Goal: Download file/media

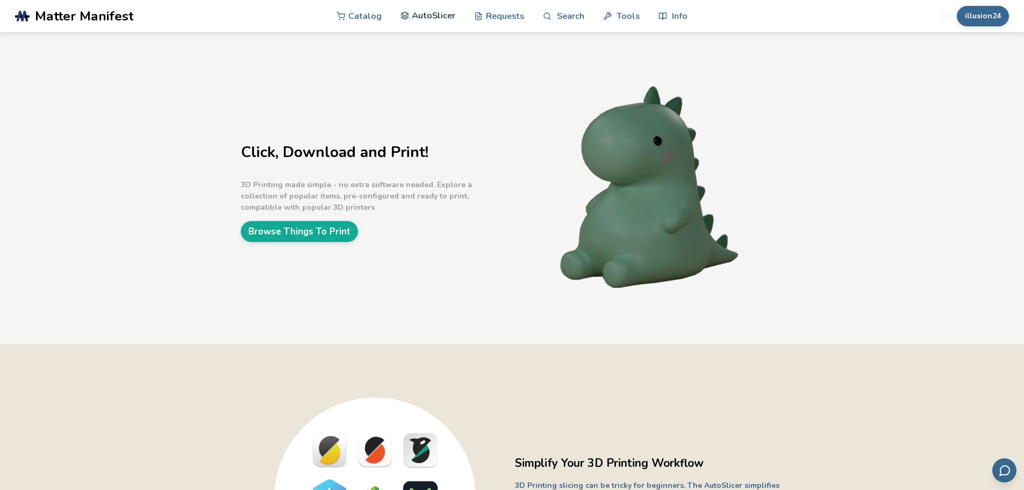
click at [428, 17] on link "AutoSlicer" at bounding box center [428, 15] width 55 height 32
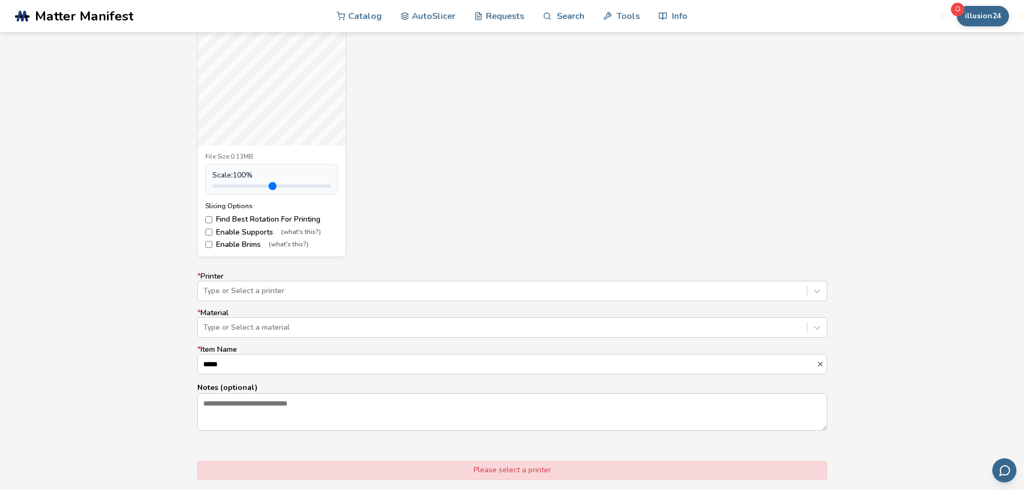
scroll to position [484, 0]
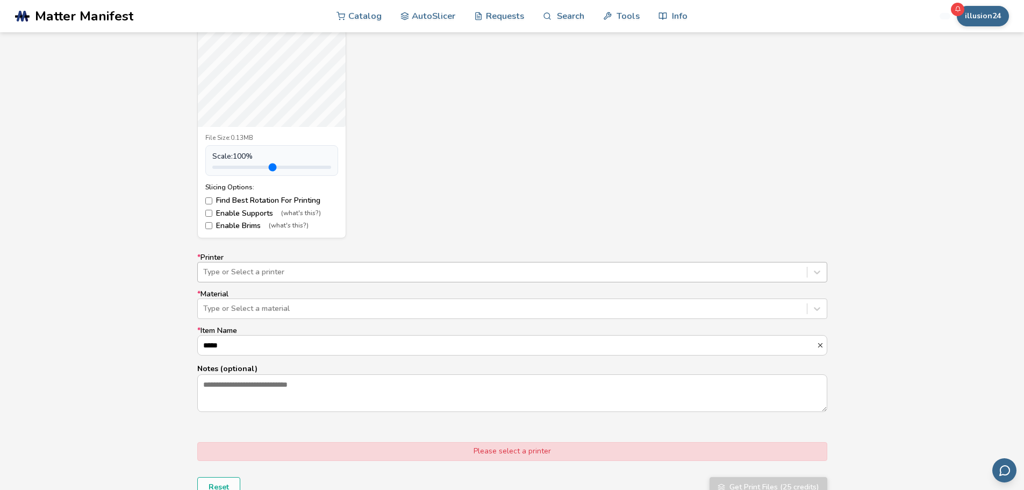
click at [299, 278] on div "Type or Select a printer" at bounding box center [502, 271] width 609 height 15
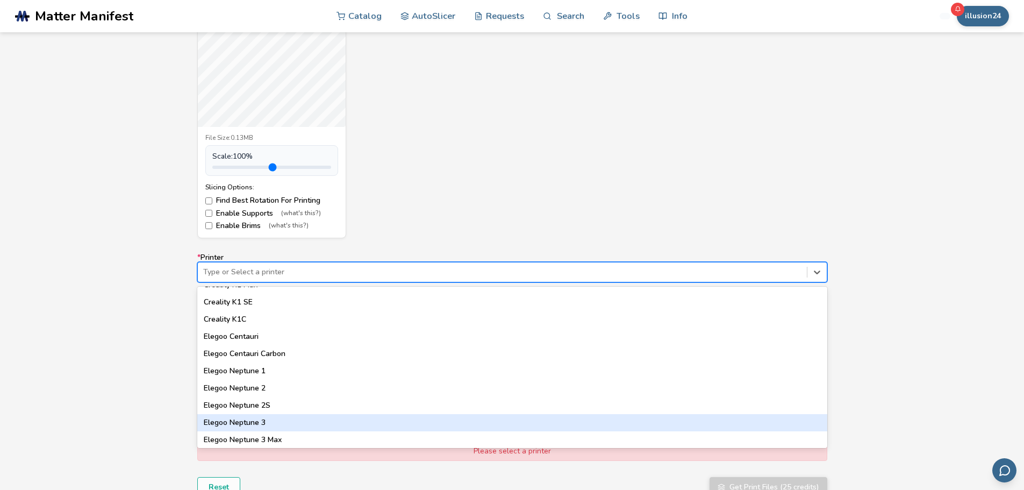
scroll to position [323, 0]
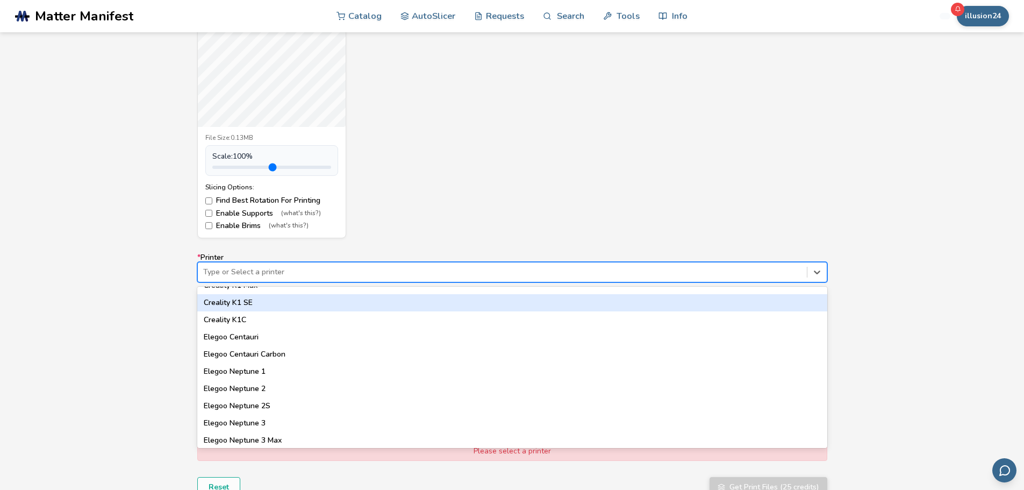
click at [245, 304] on div "Creality K1 SE" at bounding box center [512, 302] width 630 height 17
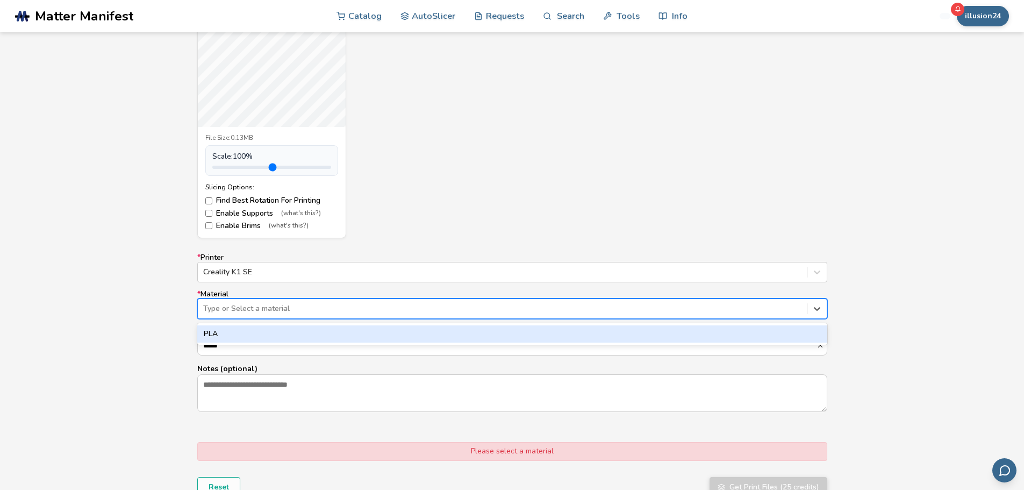
click at [245, 312] on div at bounding box center [502, 308] width 598 height 11
click at [216, 334] on div "PLA" at bounding box center [512, 333] width 630 height 17
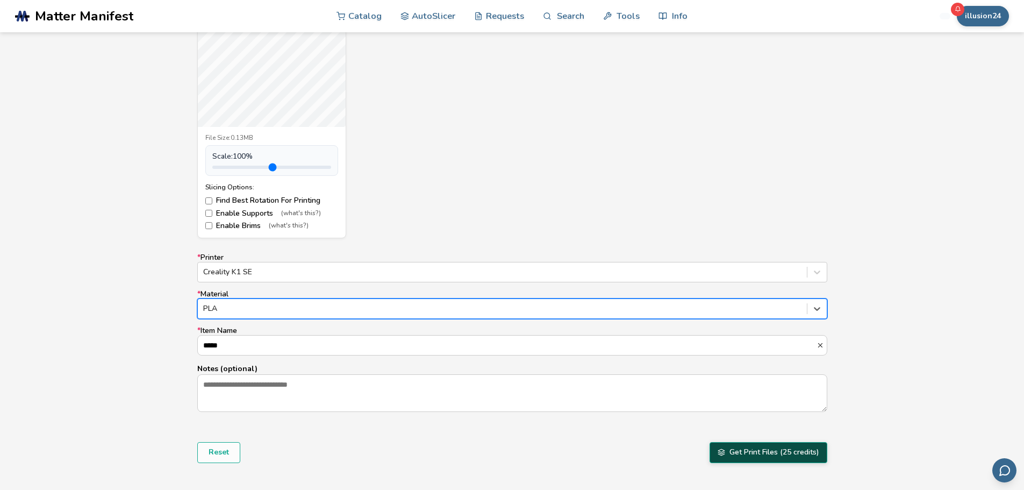
click at [756, 453] on button "Get Print Files (25 credits)" at bounding box center [769, 452] width 118 height 20
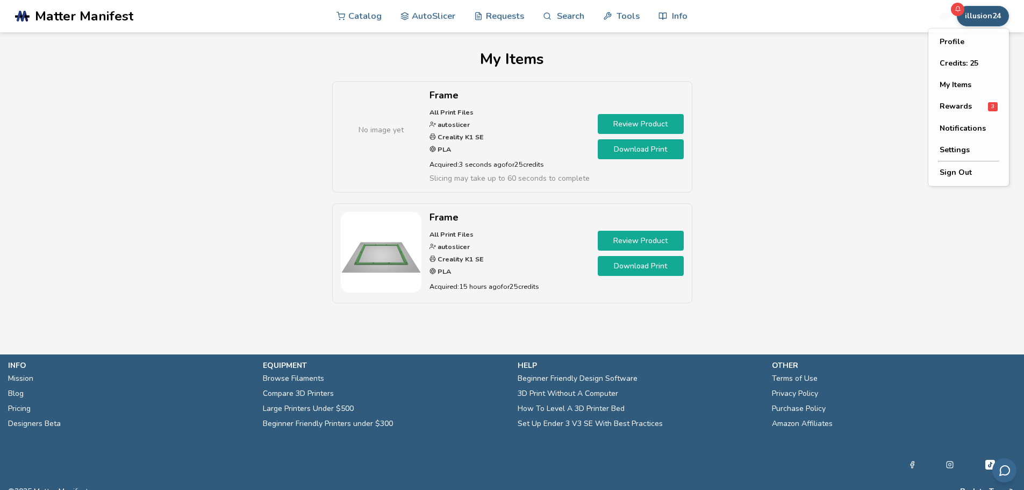
click at [977, 18] on button "illusion24" at bounding box center [983, 16] width 52 height 20
click at [959, 60] on button "Credits: 25" at bounding box center [968, 64] width 75 height 22
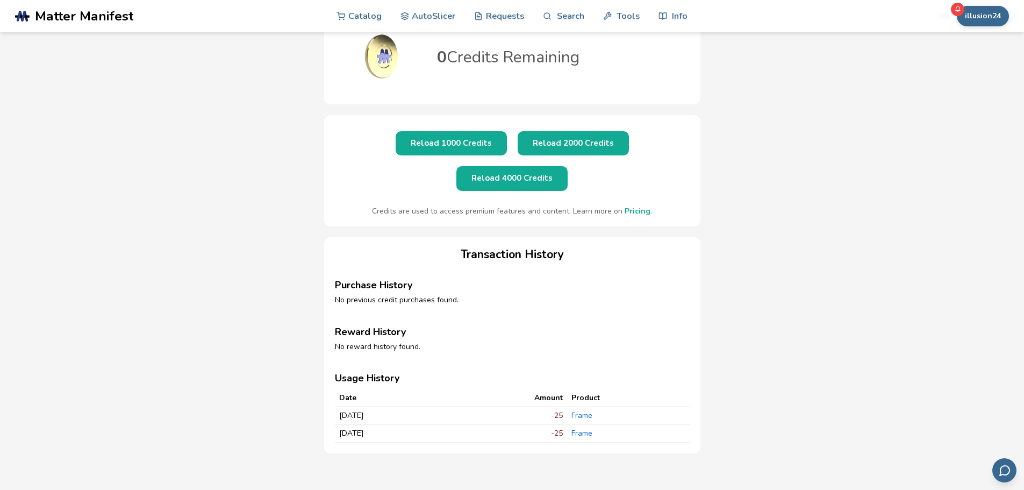
scroll to position [108, 0]
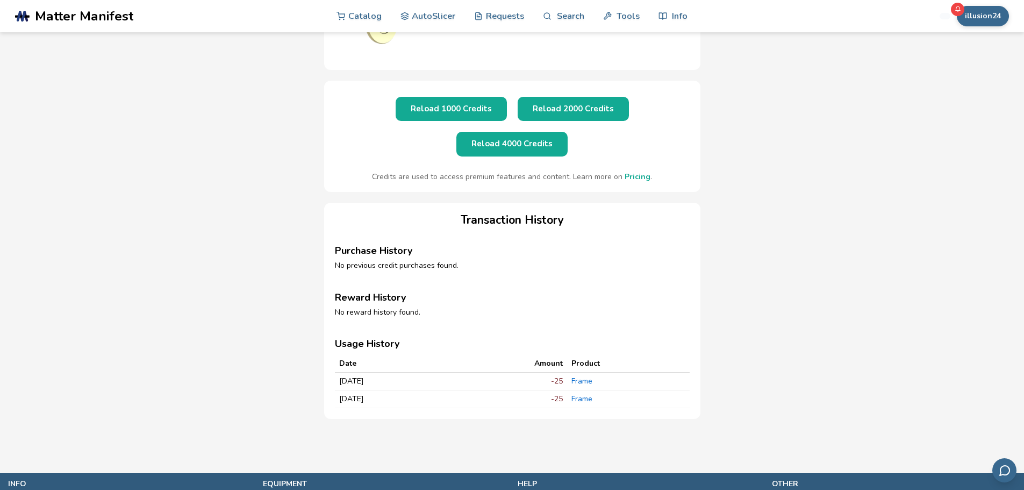
click at [637, 171] on link "Pricing" at bounding box center [638, 176] width 26 height 10
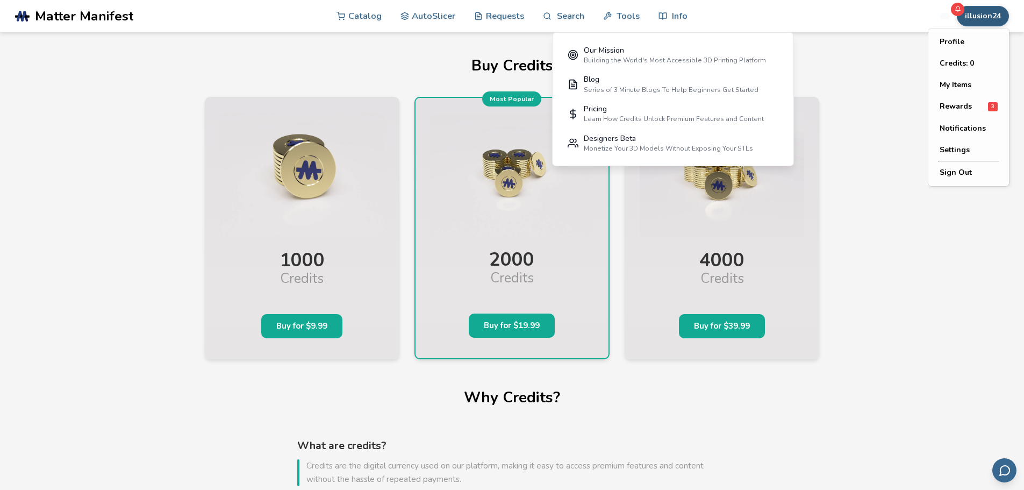
click at [996, 12] on button "illusion24" at bounding box center [983, 16] width 52 height 20
click at [956, 81] on button "My Items" at bounding box center [968, 85] width 75 height 22
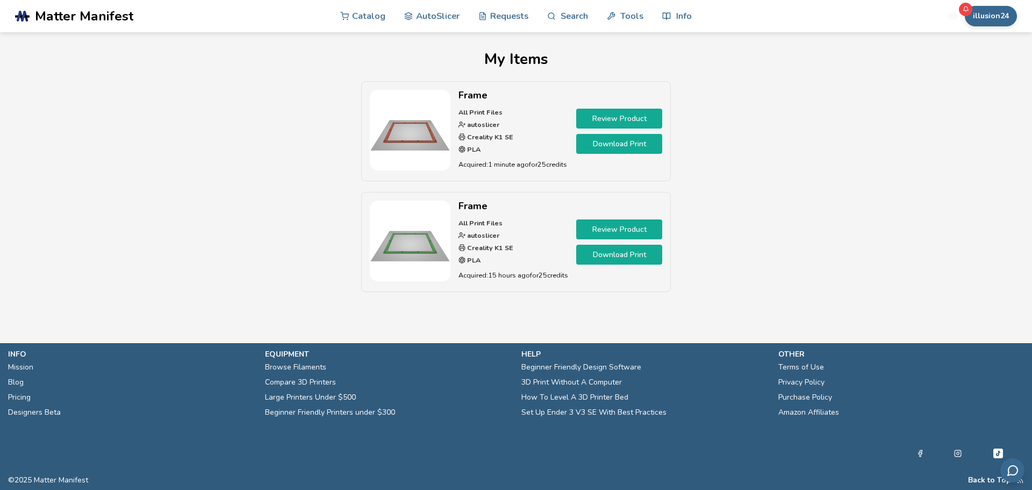
click at [623, 145] on link "Download Print" at bounding box center [619, 144] width 86 height 20
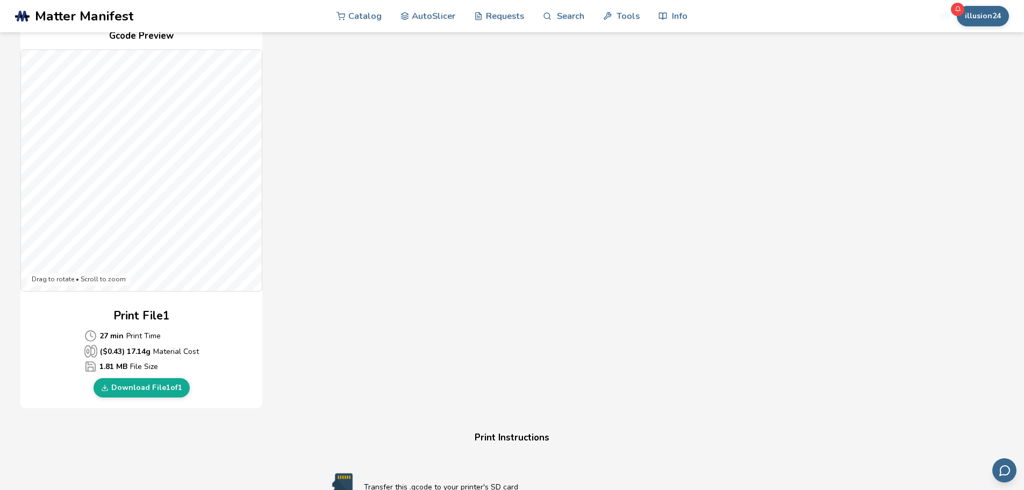
scroll to position [252, 0]
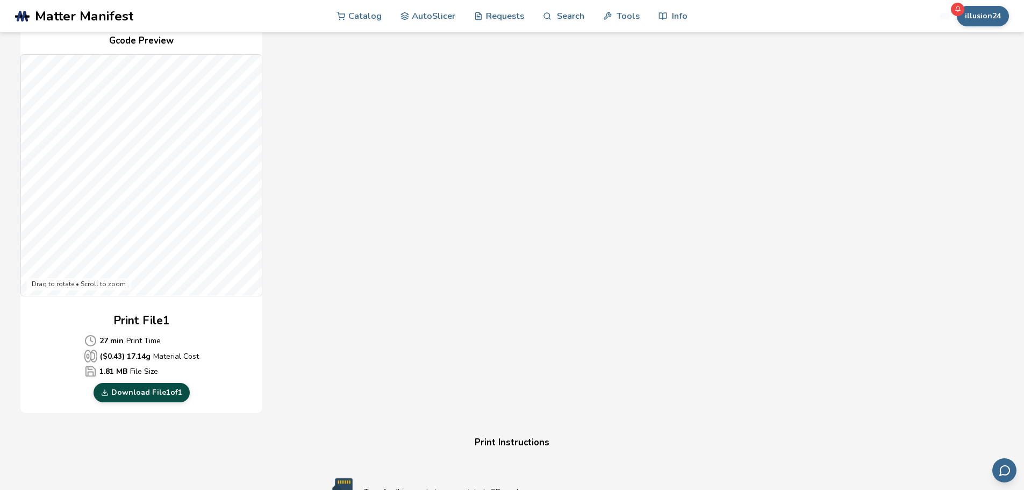
click at [131, 390] on link "Download File 1 of 1" at bounding box center [142, 392] width 96 height 19
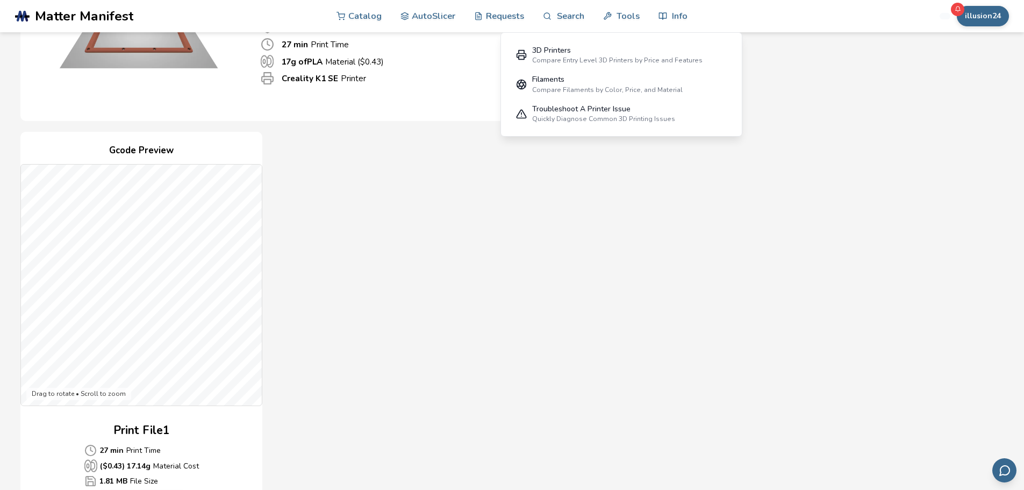
scroll to position [0, 0]
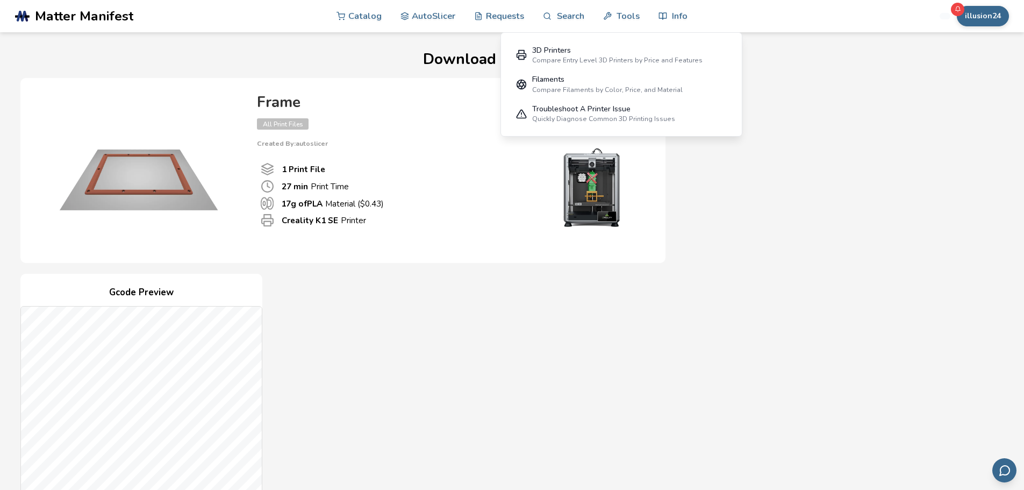
click at [155, 173] on img at bounding box center [138, 169] width 215 height 161
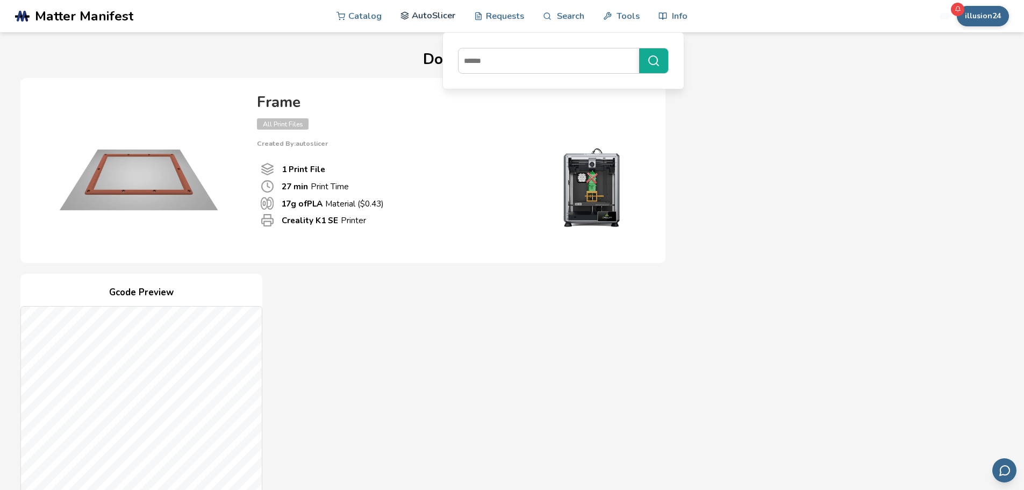
click at [434, 15] on link "AutoSlicer" at bounding box center [428, 15] width 55 height 32
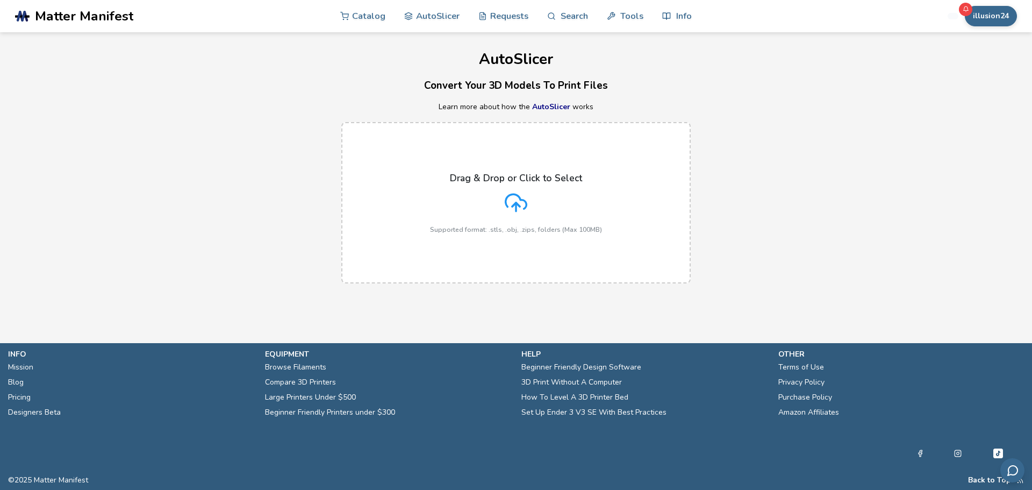
click at [547, 103] on link "AutoSlicer" at bounding box center [551, 107] width 38 height 10
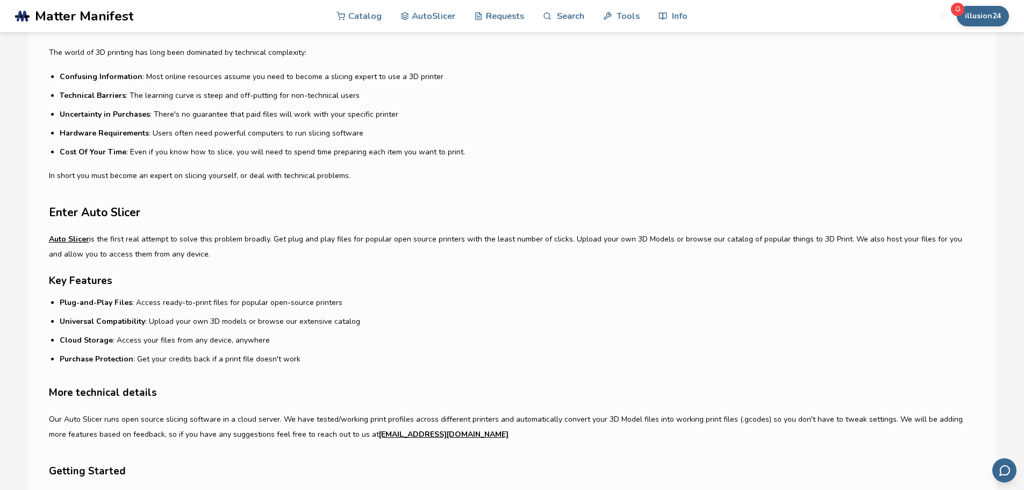
scroll to position [215, 0]
